Goal: Understand process/instructions

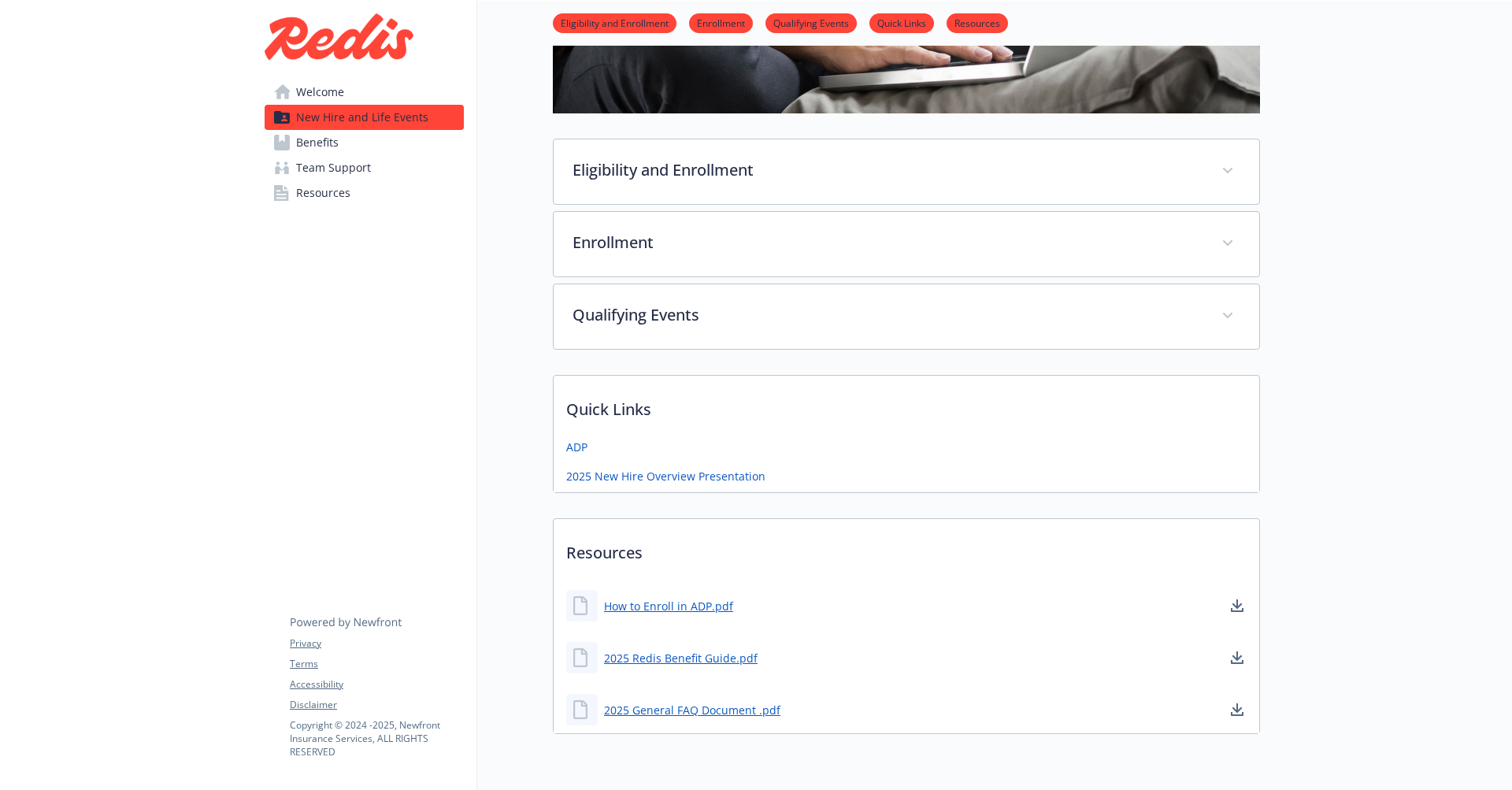
scroll to position [369, 0]
